Goal: Navigation & Orientation: Find specific page/section

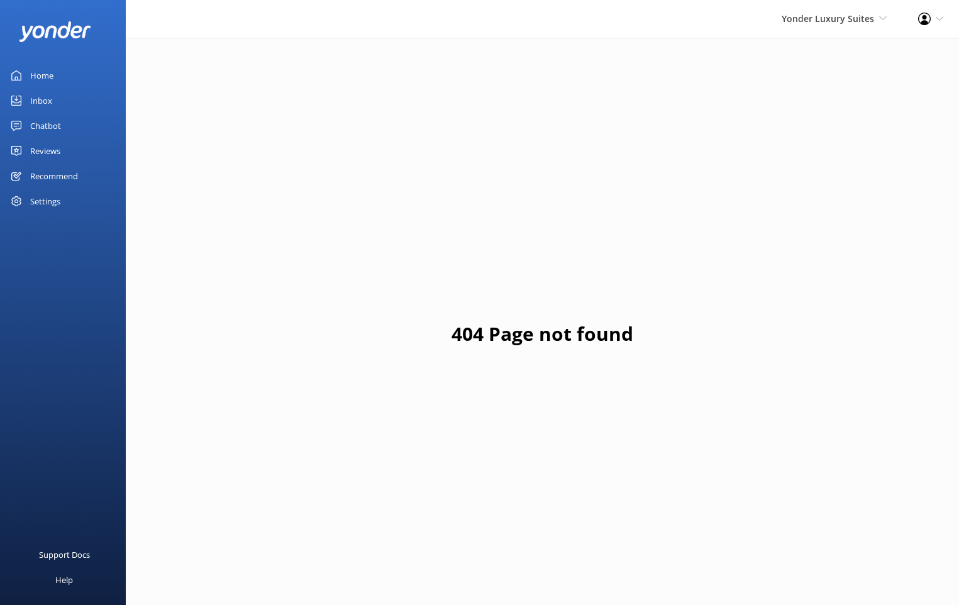
click at [855, 30] on div "Yonder Luxury Suites Yonder Zipline Yonder Demo Yonder Luxury Suites Yonder Hol…" at bounding box center [834, 19] width 136 height 38
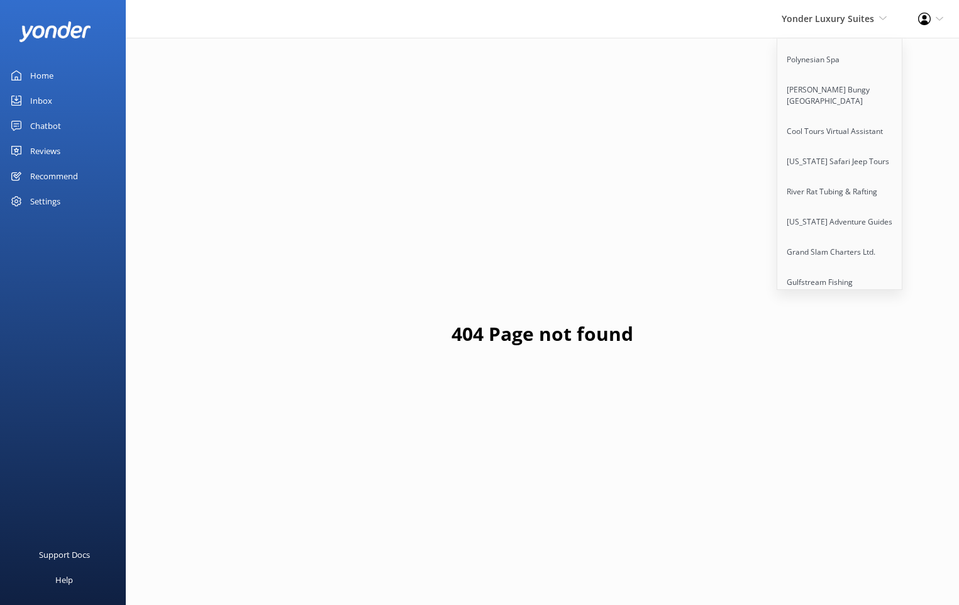
scroll to position [184, 0]
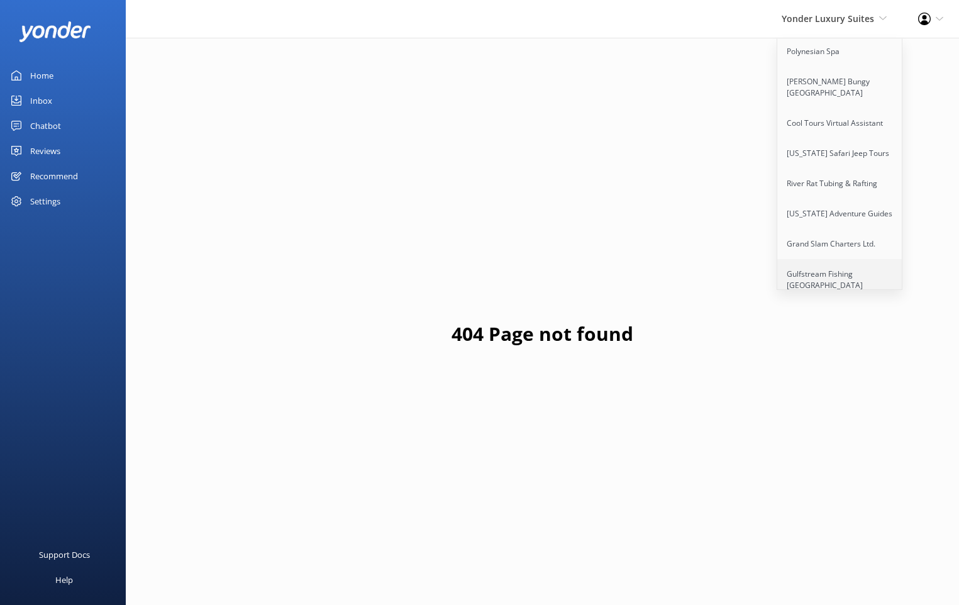
click at [833, 266] on link "Gulfstream Fishing [GEOGRAPHIC_DATA]" at bounding box center [840, 280] width 126 height 42
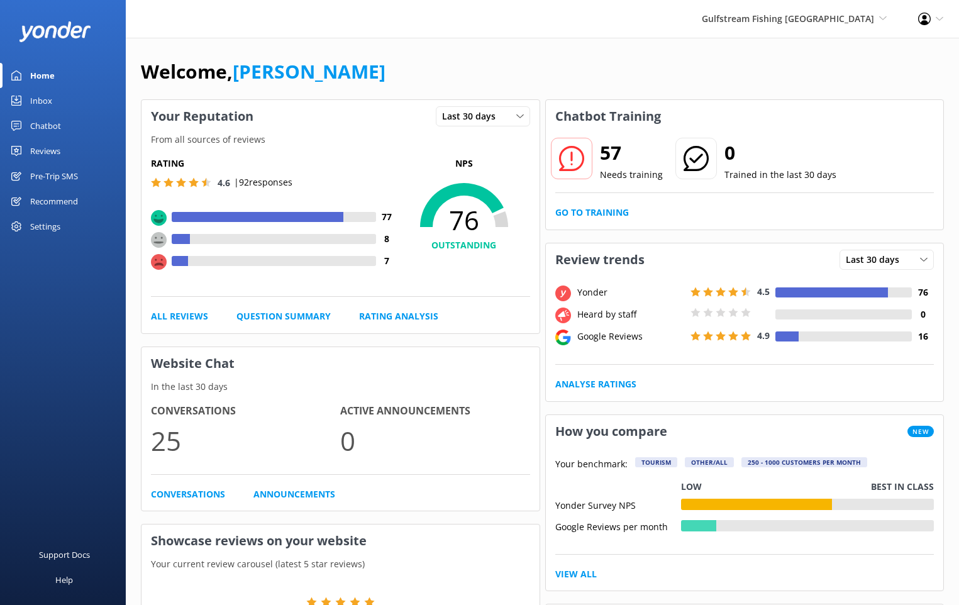
click at [63, 182] on div "Pre-Trip SMS" at bounding box center [54, 176] width 48 height 25
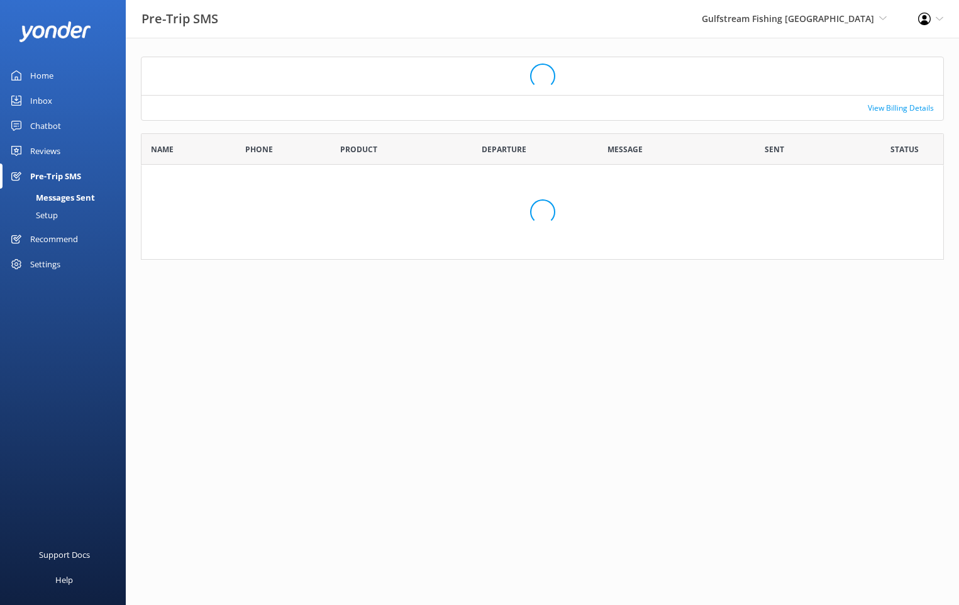
scroll to position [347, 803]
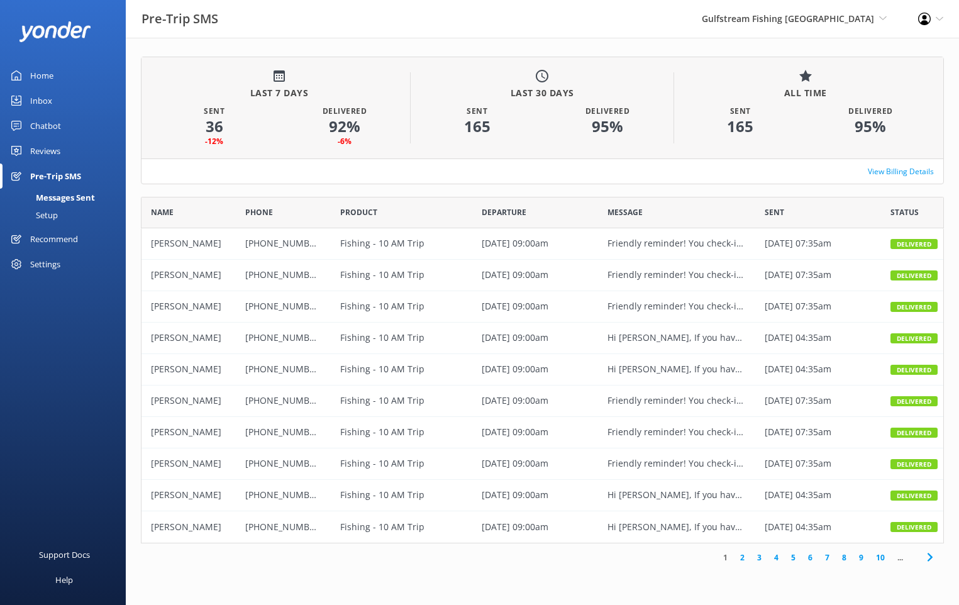
click at [474, 242] on div "[DATE] 09:00am" at bounding box center [535, 243] width 126 height 31
click at [311, 263] on div "[PHONE_NUMBER]" at bounding box center [283, 275] width 94 height 31
click at [57, 213] on div "Setup" at bounding box center [33, 215] width 50 height 18
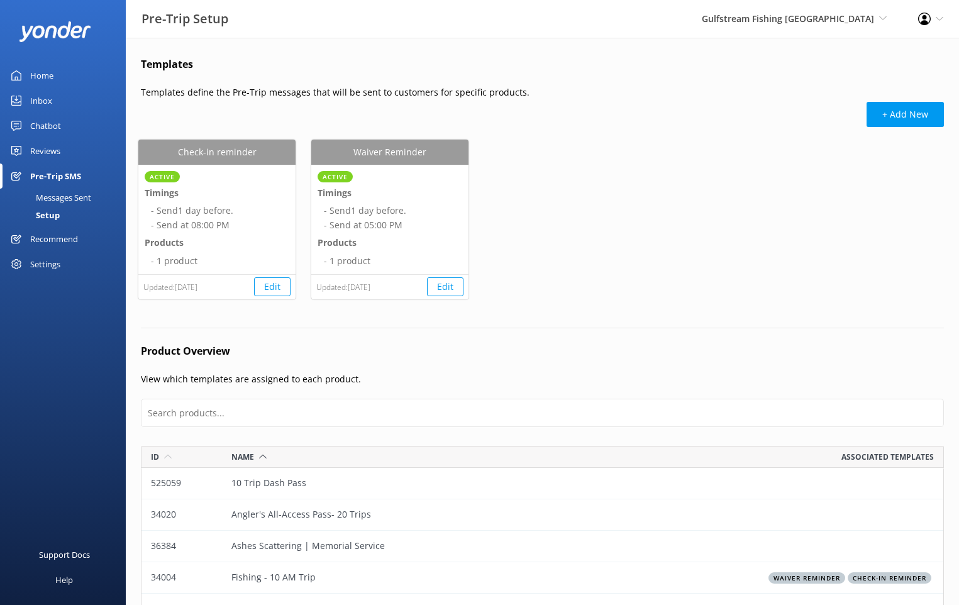
scroll to position [22, 0]
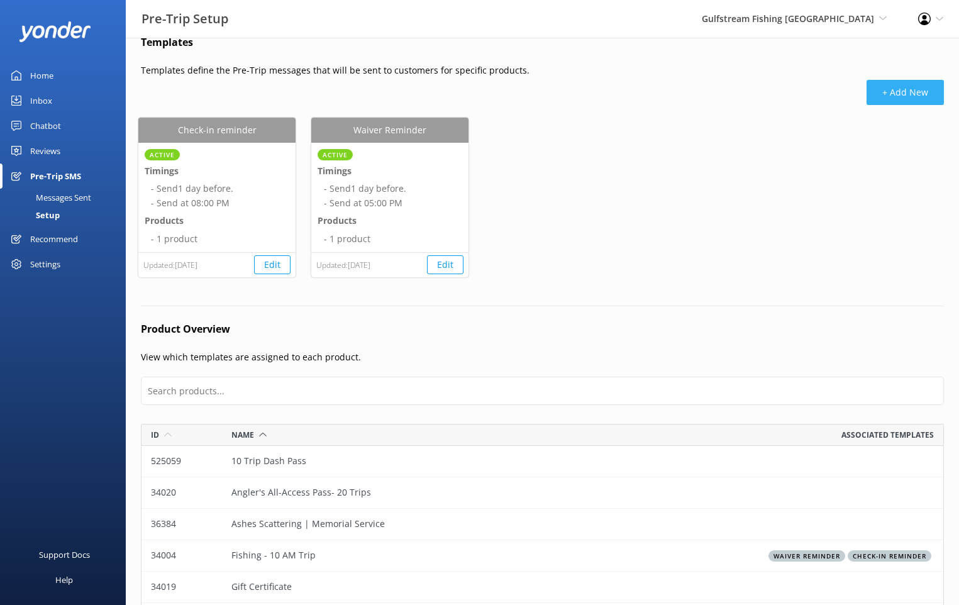
click at [913, 81] on button "+ Add New" at bounding box center [905, 92] width 77 height 25
select select "17:00"
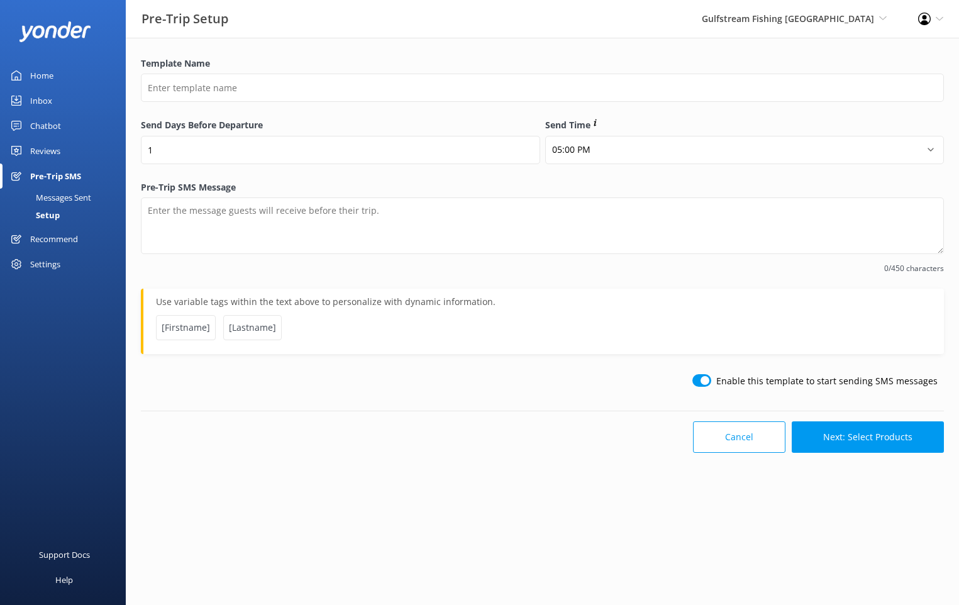
click at [50, 142] on div "Reviews" at bounding box center [45, 150] width 30 height 25
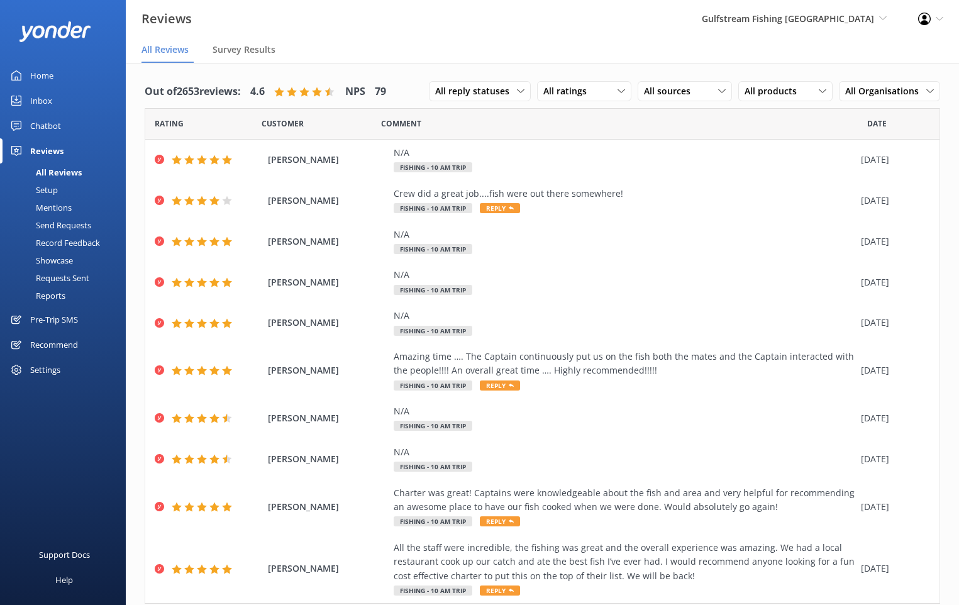
click at [48, 93] on div "Inbox" at bounding box center [41, 100] width 22 height 25
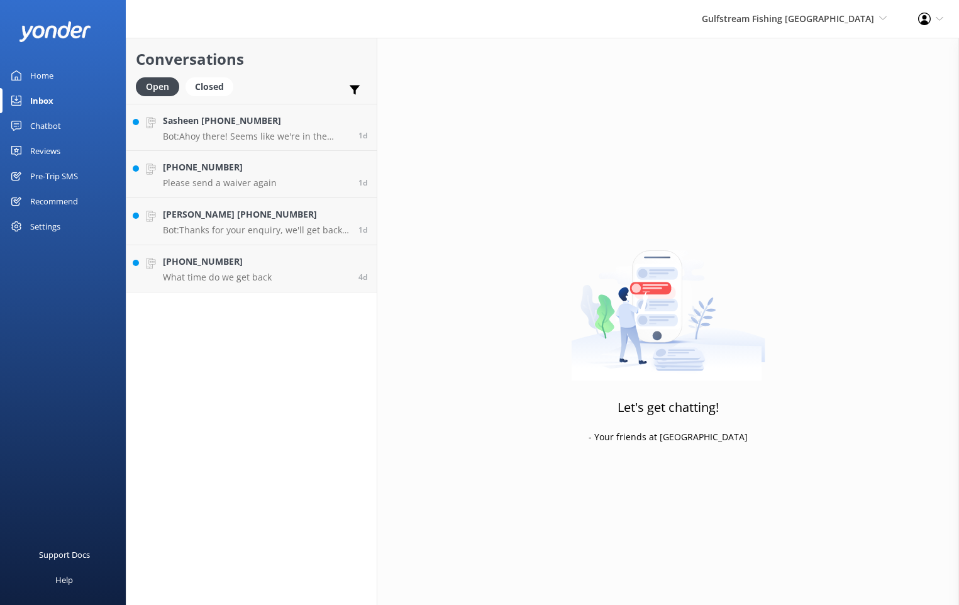
click at [51, 125] on div "Chatbot" at bounding box center [45, 125] width 31 height 25
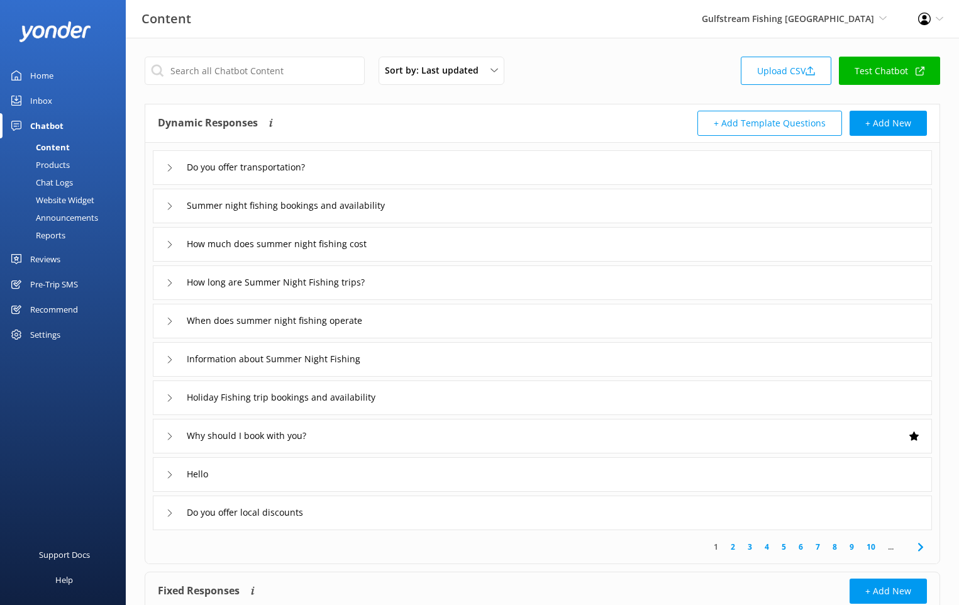
click at [61, 101] on link "Inbox" at bounding box center [63, 100] width 126 height 25
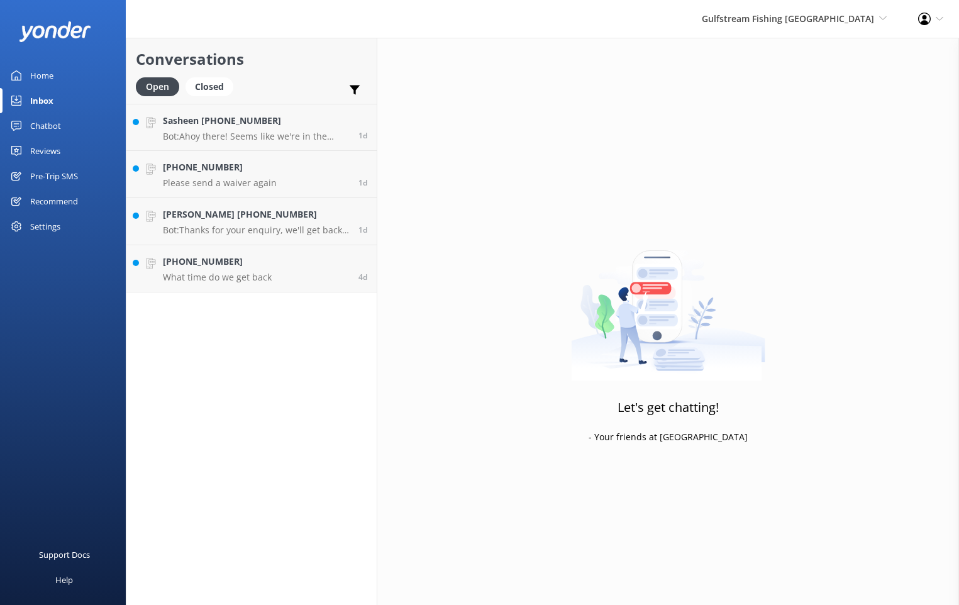
click at [61, 121] on link "Chatbot" at bounding box center [63, 125] width 126 height 25
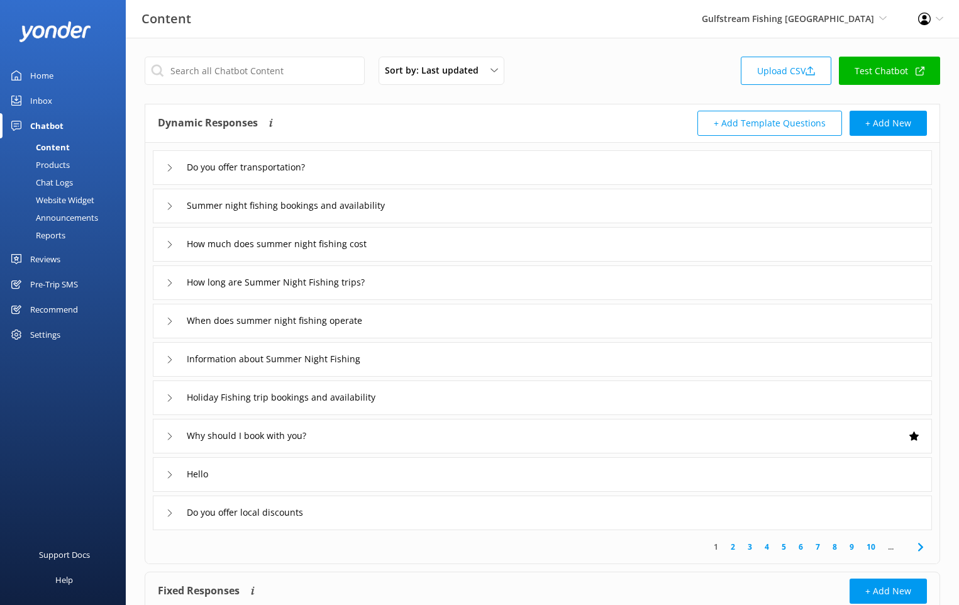
click at [56, 233] on div "Reports" at bounding box center [37, 235] width 58 height 18
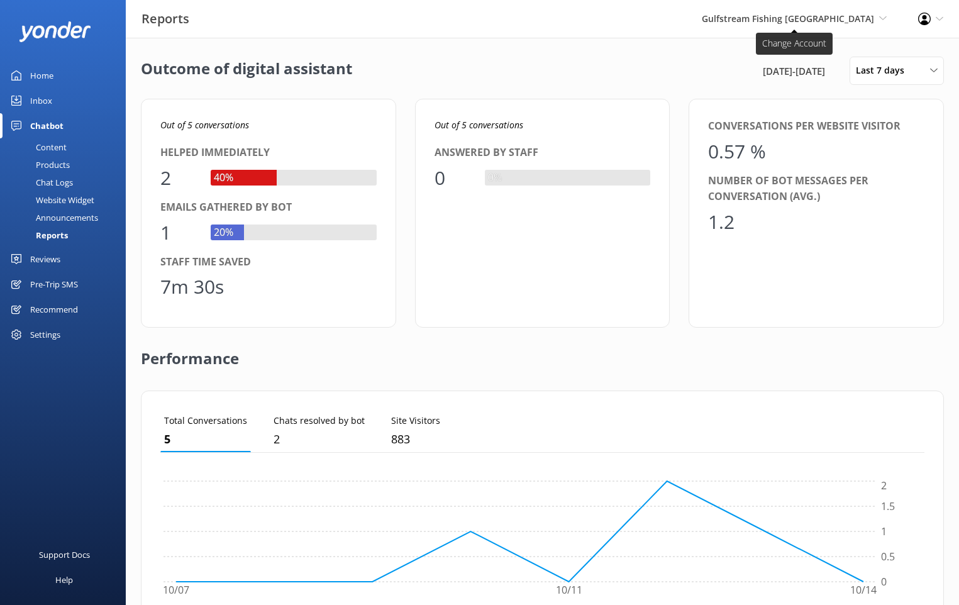
click at [859, 24] on span "Gulfstream Fishing [GEOGRAPHIC_DATA]" at bounding box center [788, 19] width 172 height 12
